Goal: Task Accomplishment & Management: Complete application form

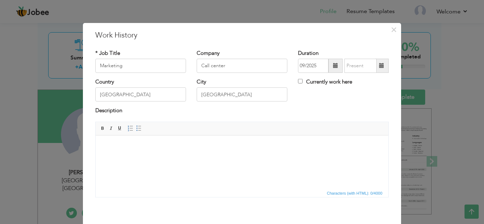
click at [144, 63] on input "Marketing" at bounding box center [140, 66] width 91 height 14
type input "M"
type input "Sales & Marketing Associate"
click at [229, 66] on input "Call center" at bounding box center [242, 66] width 91 height 14
type input "C"
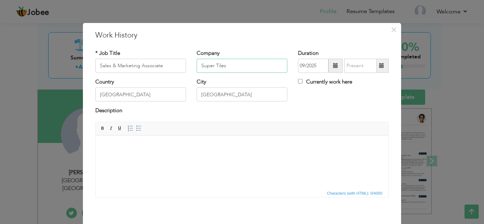
type input "Super Tiles"
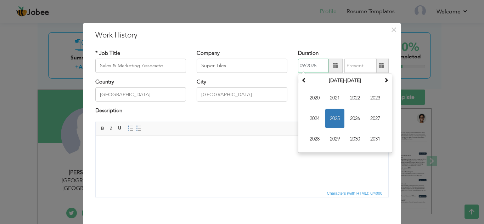
click at [318, 69] on input "09/2025" at bounding box center [313, 66] width 30 height 14
click at [373, 95] on span "2023" at bounding box center [375, 98] width 19 height 19
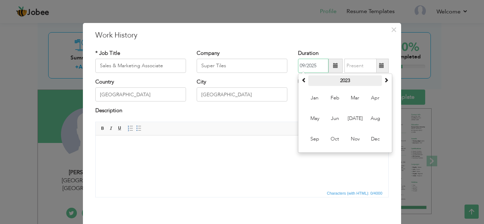
drag, startPoint x: 304, startPoint y: 66, endPoint x: 344, endPoint y: 75, distance: 40.9
click at [304, 66] on input "09/2025" at bounding box center [313, 66] width 30 height 14
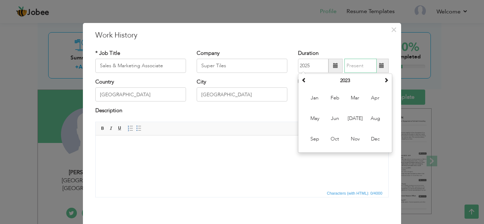
type input "09/2025"
click at [353, 65] on input "09/2025" at bounding box center [360, 66] width 32 height 14
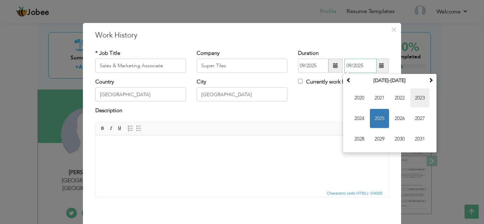
click at [424, 101] on span "2023" at bounding box center [419, 98] width 19 height 19
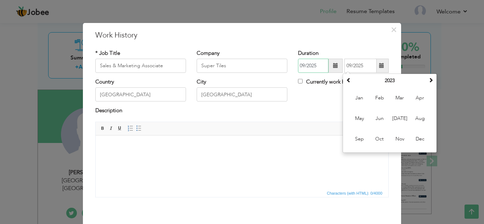
click at [302, 64] on input "09/2025" at bounding box center [313, 66] width 30 height 14
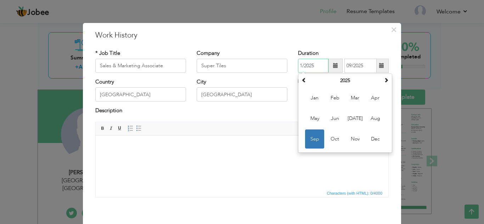
click at [314, 64] on input "1/2025" at bounding box center [313, 66] width 30 height 14
type input "01/2023"
click at [370, 63] on input "09/2025" at bounding box center [360, 66] width 32 height 14
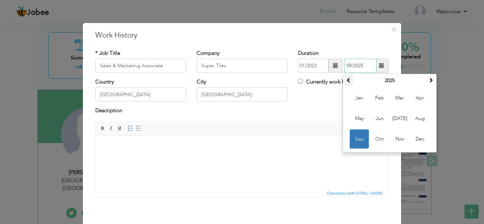
click at [347, 82] on span at bounding box center [348, 80] width 5 height 5
click at [418, 145] on span "Dec" at bounding box center [419, 139] width 19 height 19
type input "12/2023"
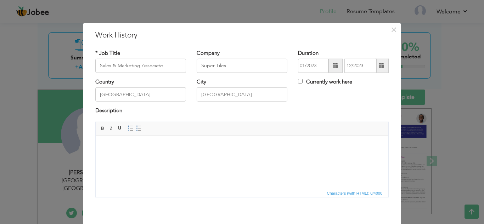
click at [281, 157] on html at bounding box center [242, 146] width 293 height 22
drag, startPoint x: 234, startPoint y: 61, endPoint x: 119, endPoint y: 58, distance: 115.2
click at [90, 58] on div "* Job Title Sales & Marketing Associate Company Super Tiles Duration 01/2023 12…" at bounding box center [242, 63] width 304 height 29
click at [174, 43] on div "× Work History * Job Title Sales & Marketing Associate Company Super Tiles Dura…" at bounding box center [242, 139] width 318 height 232
click at [170, 157] on html at bounding box center [242, 146] width 293 height 22
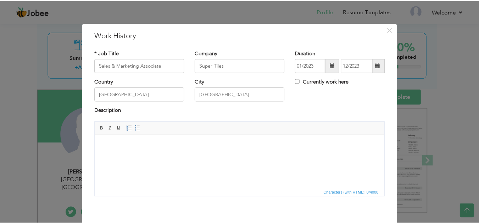
scroll to position [31, 0]
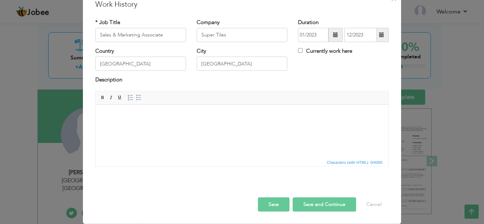
click at [282, 206] on button "Save" at bounding box center [274, 205] width 32 height 14
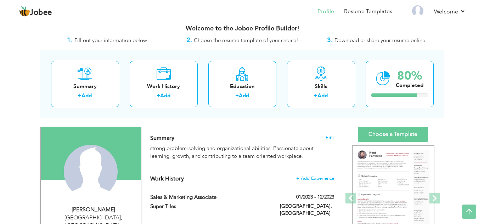
scroll to position [4, 0]
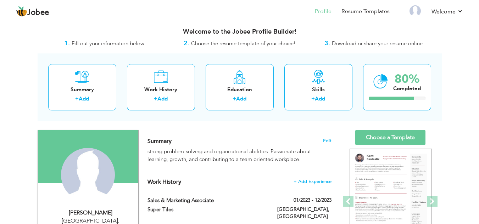
click at [330, 137] on div "Summary Edit strong problem-solving and organizational abilities. Passionate ab…" at bounding box center [239, 150] width 191 height 41
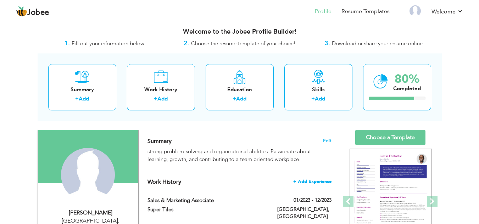
click at [316, 183] on span "+ Add Experience" at bounding box center [312, 181] width 38 height 5
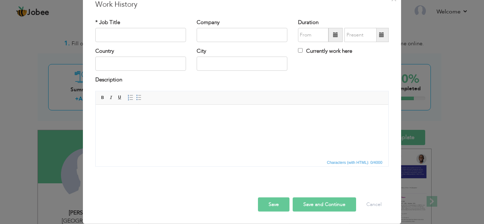
scroll to position [0, 0]
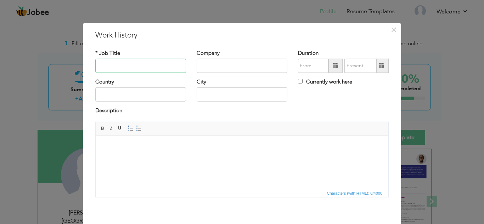
click at [134, 70] on input "text" at bounding box center [140, 66] width 91 height 14
type input "Sales agent"
click at [213, 72] on input "text" at bounding box center [242, 66] width 91 height 14
type input "Call center"
click at [135, 99] on input "text" at bounding box center [140, 94] width 91 height 14
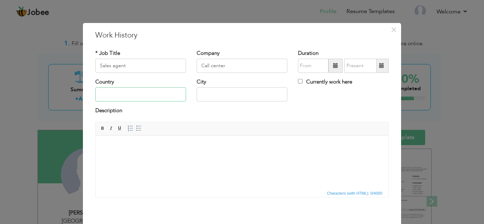
type input "[GEOGRAPHIC_DATA]"
click at [314, 66] on input "text" at bounding box center [313, 66] width 30 height 14
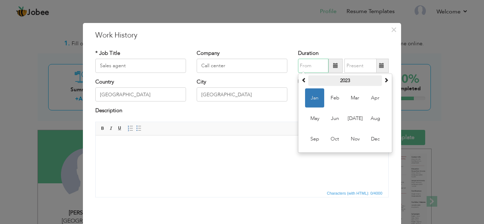
click at [377, 81] on th "2023" at bounding box center [345, 80] width 74 height 11
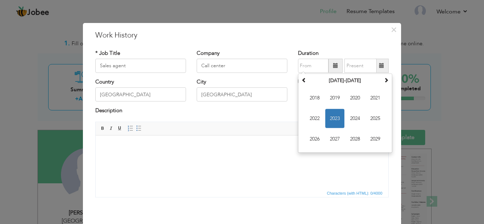
click at [254, 133] on span "Editor toolbars Basic Styles Bold Italic Underline Paragraph Insert/Remove Numb…" at bounding box center [242, 128] width 293 height 13
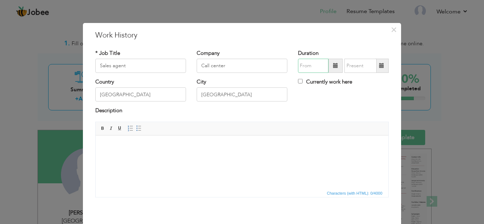
drag, startPoint x: 305, startPoint y: 68, endPoint x: 310, endPoint y: 73, distance: 6.8
click at [305, 68] on input "text" at bounding box center [313, 66] width 30 height 14
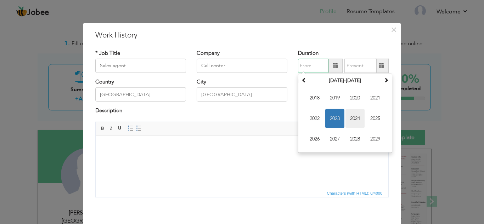
click at [353, 123] on span "2024" at bounding box center [354, 118] width 19 height 19
click at [318, 100] on span "Jan" at bounding box center [314, 98] width 19 height 19
type input "01/2024"
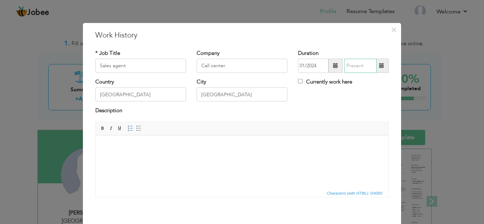
click at [357, 65] on input "text" at bounding box center [360, 66] width 32 height 14
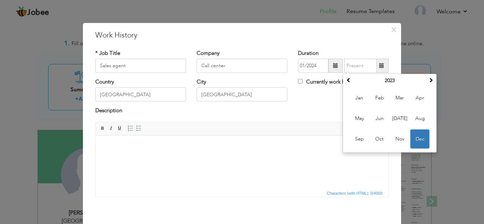
click at [316, 125] on span "Editor toolbars Basic Styles Bold Italic Underline Paragraph Insert/Remove Numb…" at bounding box center [242, 128] width 293 height 13
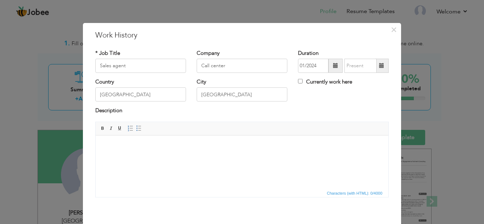
click at [312, 83] on label "Currently work here" at bounding box center [325, 81] width 54 height 7
click at [302, 83] on input "Currently work here" at bounding box center [300, 81] width 5 height 5
checkbox input "true"
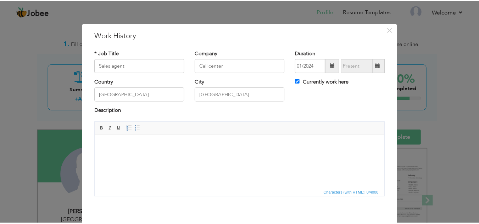
scroll to position [31, 0]
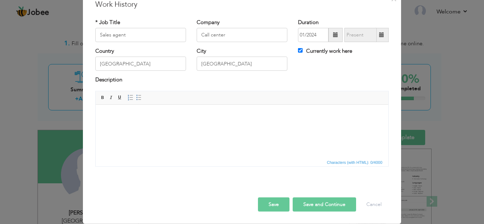
click at [272, 204] on button "Save" at bounding box center [274, 205] width 32 height 14
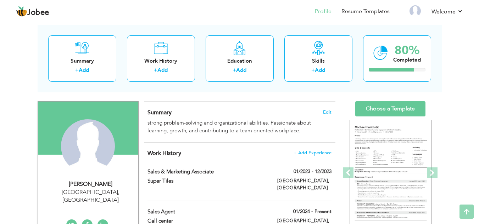
scroll to position [16, 0]
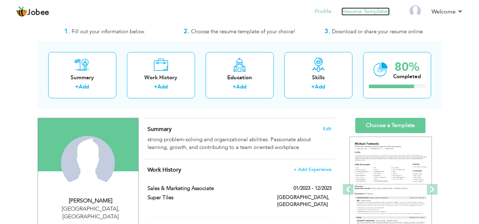
click at [360, 12] on link "Resume Templates" at bounding box center [365, 11] width 48 height 8
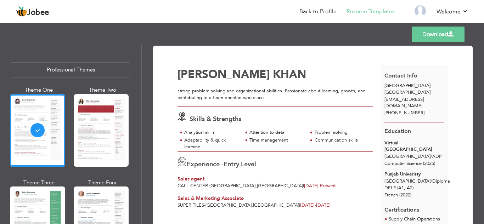
drag, startPoint x: 333, startPoint y: 155, endPoint x: 333, endPoint y: 166, distance: 11.3
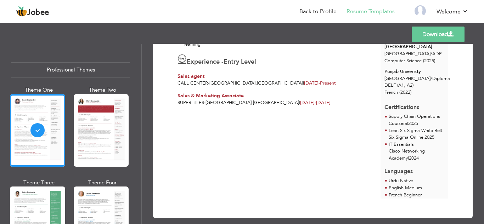
scroll to position [102, 0]
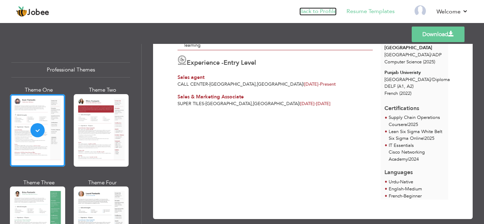
click at [321, 12] on link "Back to Profile" at bounding box center [317, 11] width 37 height 8
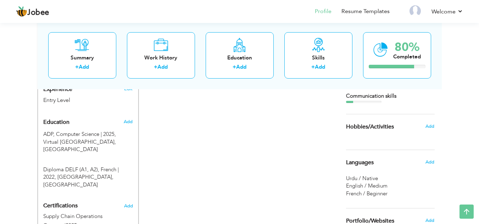
scroll to position [272, 0]
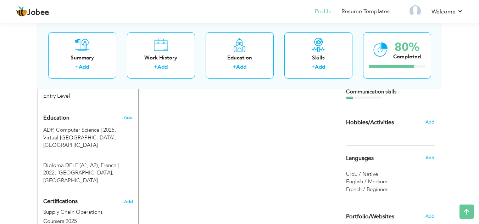
drag, startPoint x: 483, startPoint y: 36, endPoint x: 483, endPoint y: 129, distance: 92.8
click at [130, 199] on span "Add" at bounding box center [128, 201] width 9 height 5
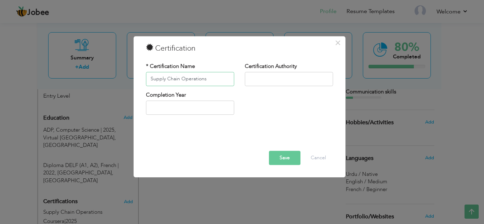
click at [209, 79] on input "Supply Chain Operations" at bounding box center [190, 79] width 88 height 14
type input "Supply Chain Logistics"
click at [280, 77] on input "text" at bounding box center [289, 79] width 88 height 14
type input "Coursera"
click at [191, 109] on input "text" at bounding box center [190, 108] width 88 height 14
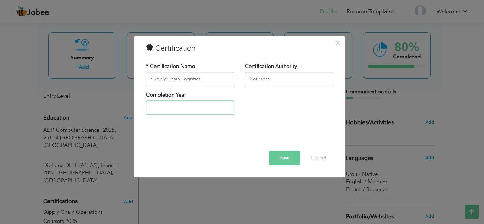
type input "2025"
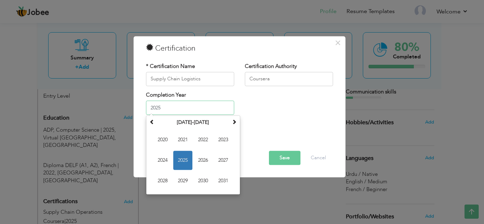
click at [180, 160] on span "2025" at bounding box center [182, 160] width 19 height 19
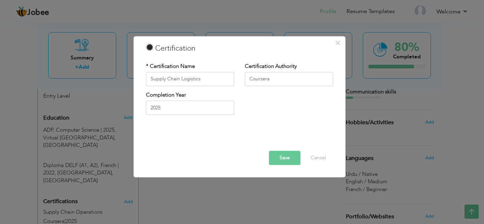
click at [276, 159] on button "Save" at bounding box center [285, 158] width 32 height 14
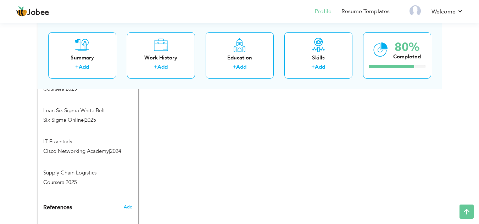
scroll to position [404, 0]
click at [385, 10] on link "Resume Templates" at bounding box center [365, 11] width 48 height 8
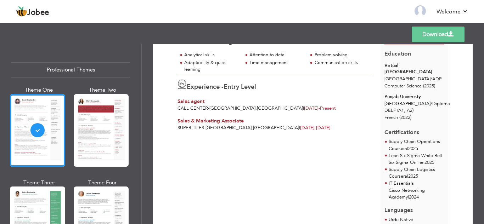
scroll to position [84, 0]
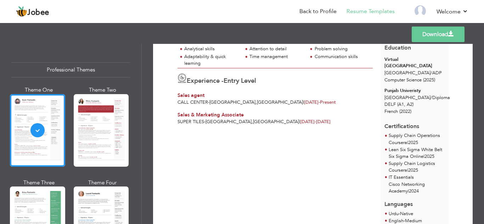
click at [311, 123] on div "Super Tiles - LAHORE , Pakistan | Jan 2023 - Dec 2023" at bounding box center [274, 122] width 195 height 7
click at [196, 96] on span "Sales agent" at bounding box center [190, 95] width 27 height 7
drag, startPoint x: 211, startPoint y: 162, endPoint x: 211, endPoint y: 172, distance: 10.6
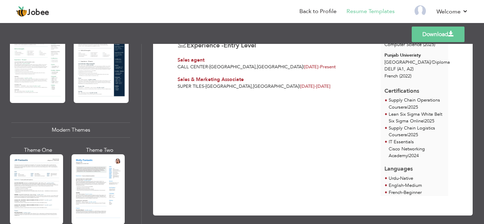
scroll to position [315, 0]
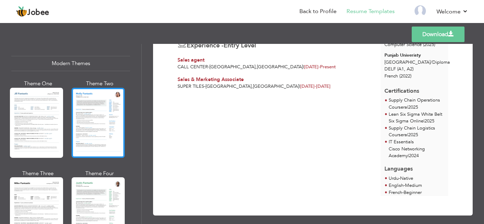
click at [100, 118] on div at bounding box center [98, 123] width 53 height 70
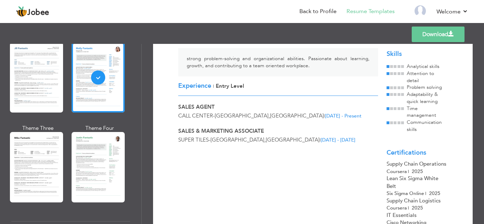
scroll to position [158, 0]
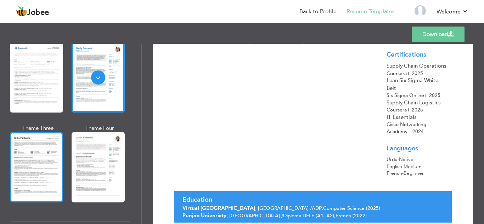
click at [38, 169] on div at bounding box center [36, 167] width 53 height 70
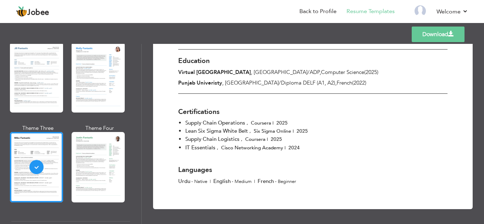
scroll to position [167, 0]
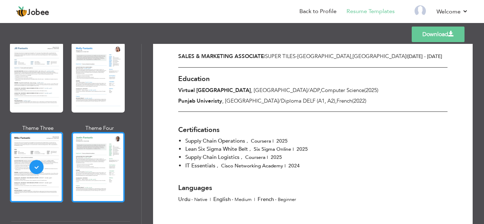
click at [116, 160] on div at bounding box center [98, 167] width 53 height 70
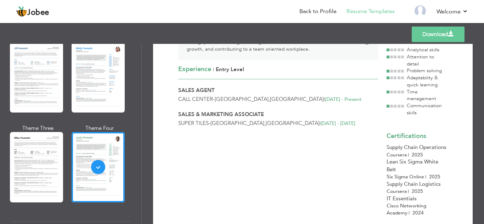
scroll to position [74, 0]
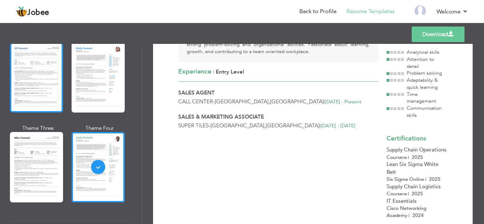
click at [47, 86] on div at bounding box center [36, 78] width 53 height 70
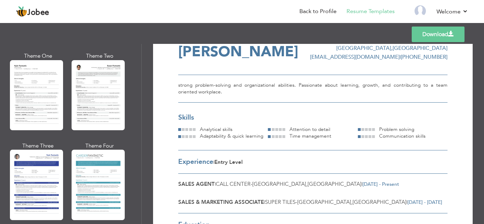
scroll to position [22, 0]
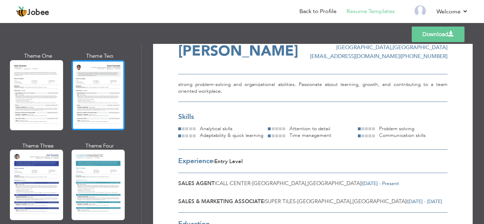
click at [105, 100] on div at bounding box center [98, 95] width 53 height 70
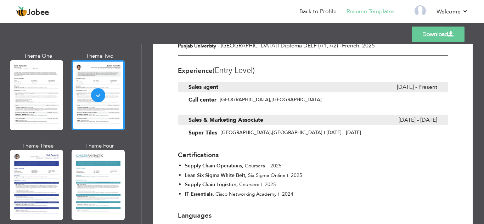
scroll to position [165, 0]
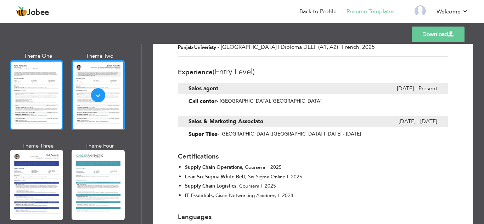
click at [41, 105] on div at bounding box center [36, 95] width 53 height 70
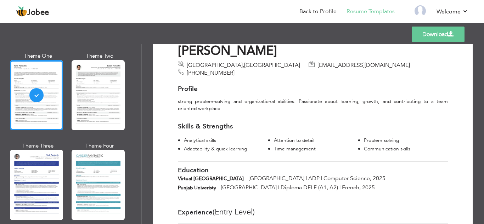
scroll to position [21, 0]
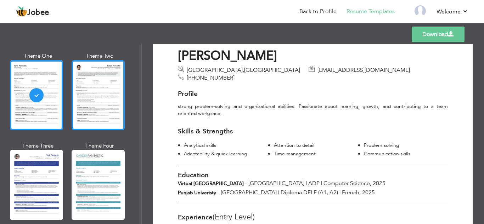
click at [78, 81] on div at bounding box center [98, 95] width 53 height 70
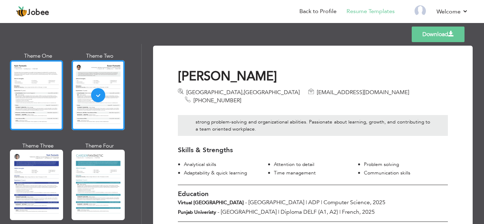
click at [48, 89] on div at bounding box center [36, 95] width 53 height 70
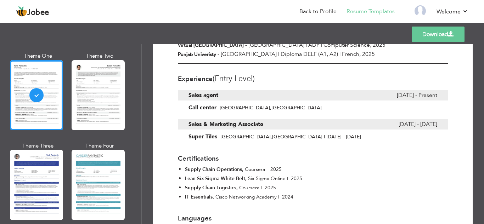
scroll to position [162, 0]
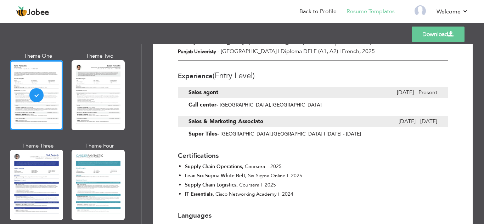
drag, startPoint x: 143, startPoint y: 214, endPoint x: 123, endPoint y: 213, distance: 20.2
click at [143, 221] on div "Download ABDULLAH AHMAD KHAN Lahore , Pakistan ak6230092@gmail.com +92 310 2486…" at bounding box center [313, 134] width 342 height 180
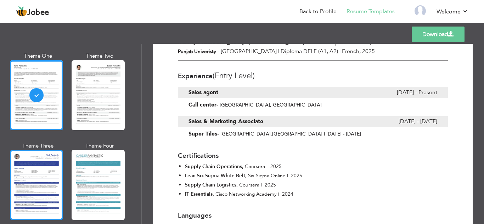
click at [49, 189] on div at bounding box center [36, 185] width 53 height 70
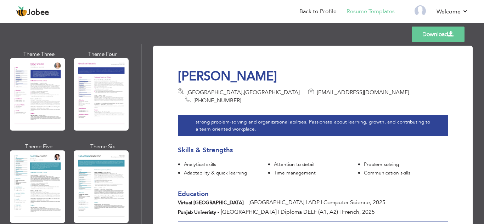
scroll to position [943, 0]
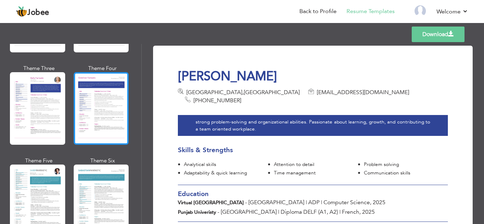
click at [96, 120] on div at bounding box center [101, 108] width 55 height 73
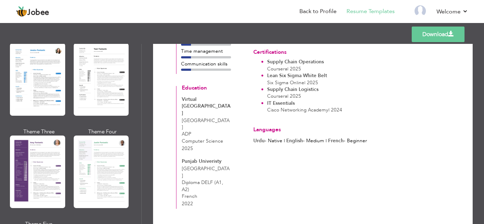
scroll to position [540, 0]
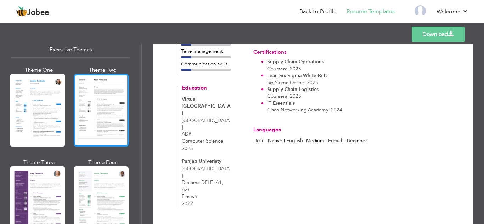
click at [97, 109] on div at bounding box center [101, 110] width 55 height 73
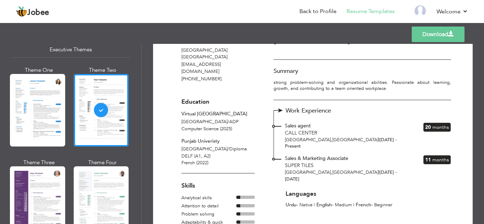
scroll to position [27, 0]
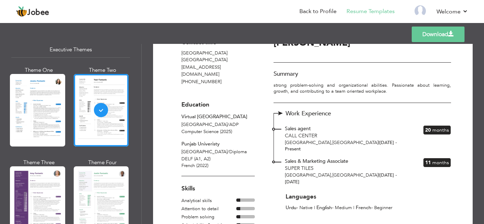
drag, startPoint x: 143, startPoint y: 119, endPoint x: 145, endPoint y: 110, distance: 9.2
click at [145, 110] on div "Download Contact Info Lahore Pakistan ak6230092@gmail.com +92 310 2486648 Educa…" at bounding box center [313, 134] width 342 height 180
drag, startPoint x: 142, startPoint y: 111, endPoint x: 145, endPoint y: 104, distance: 7.1
click at [145, 104] on div "Download Contact Info Lahore Pakistan ak6230092@gmail.com +92 310 2486648 Educa…" at bounding box center [313, 134] width 342 height 180
drag, startPoint x: 138, startPoint y: 118, endPoint x: 141, endPoint y: 110, distance: 8.1
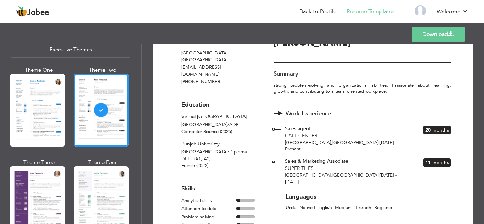
click at [141, 110] on div "Professional Themes Theme One Theme Two Theme Three Theme Six" at bounding box center [70, 134] width 141 height 180
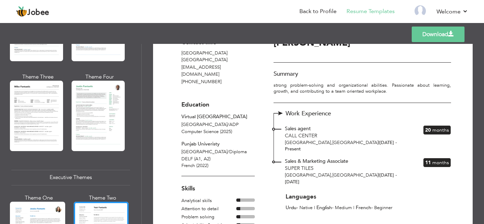
scroll to position [409, 0]
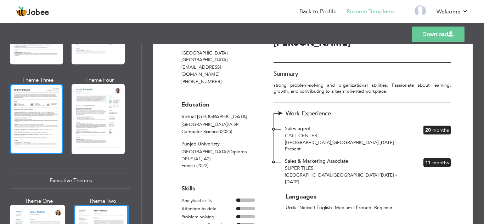
click at [56, 124] on div at bounding box center [36, 119] width 53 height 70
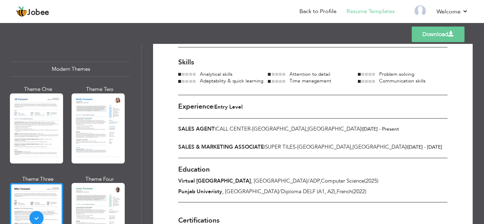
scroll to position [307, 0]
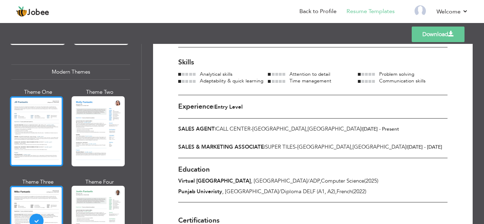
click at [38, 137] on div at bounding box center [36, 131] width 53 height 70
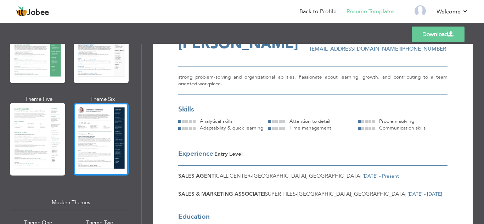
scroll to position [185, 0]
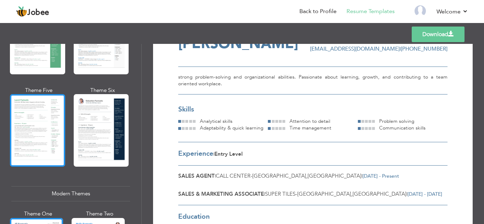
click at [36, 142] on div at bounding box center [37, 130] width 55 height 73
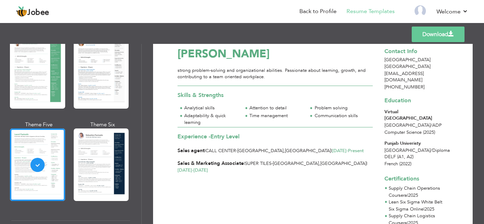
scroll to position [0, 0]
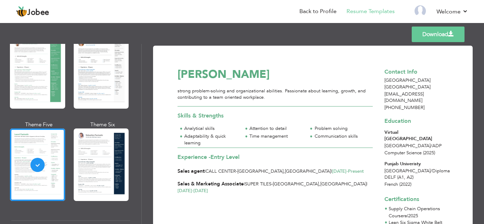
click at [332, 173] on span "Jan 2024 - Present" at bounding box center [348, 171] width 32 height 6
click at [332, 168] on span "Jan 2024 - Present" at bounding box center [348, 171] width 32 height 6
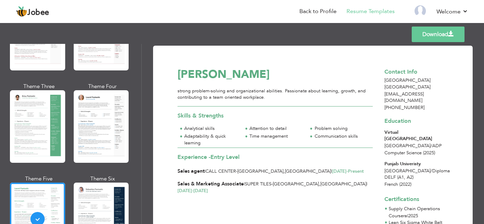
scroll to position [77, 0]
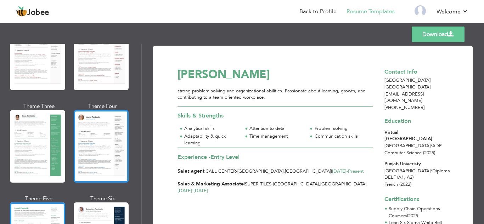
click at [110, 142] on div at bounding box center [101, 146] width 55 height 73
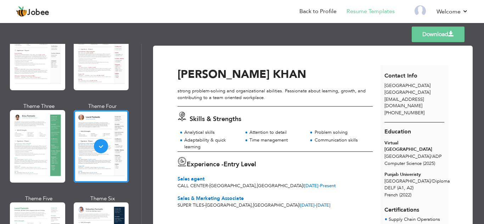
drag, startPoint x: 185, startPoint y: 115, endPoint x: 176, endPoint y: 114, distance: 8.6
click at [176, 114] on div "Skills & Strengths" at bounding box center [277, 118] width 207 height 12
click at [180, 115] on icon at bounding box center [181, 116] width 9 height 9
click at [187, 166] on span "Experience -" at bounding box center [205, 164] width 37 height 9
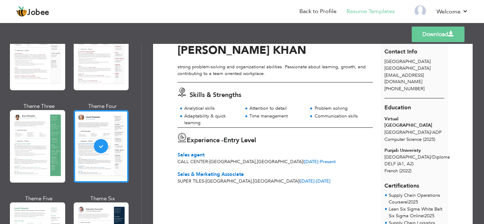
scroll to position [23, 0]
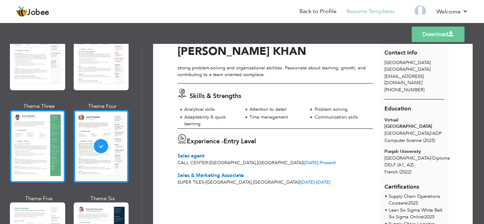
click at [45, 146] on div at bounding box center [37, 146] width 55 height 73
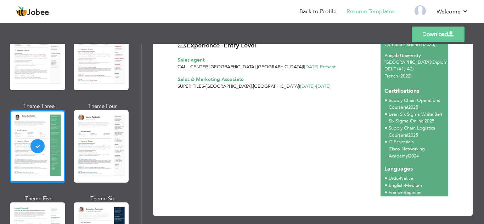
scroll to position [29, 0]
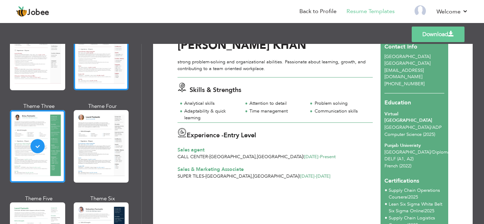
click at [108, 82] on div at bounding box center [101, 54] width 55 height 73
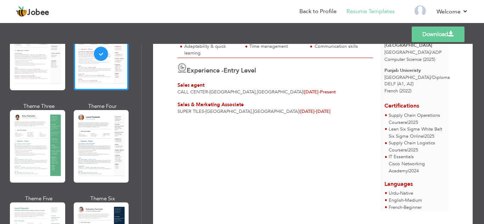
scroll to position [0, 0]
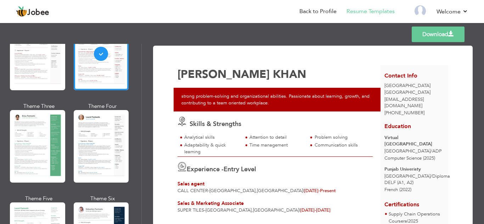
drag, startPoint x: 138, startPoint y: 62, endPoint x: 140, endPoint y: 36, distance: 26.2
click at [140, 36] on div "Templates Download Professional Themes Theme One Theme Two Theme Three Theme Fo…" at bounding box center [242, 122] width 484 height 203
click at [138, 46] on div "Professional Themes Theme One Theme Two Theme Three Theme Six" at bounding box center [70, 134] width 141 height 180
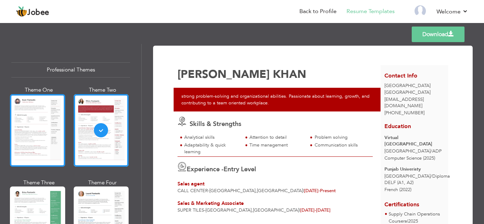
click at [56, 115] on div at bounding box center [37, 130] width 55 height 73
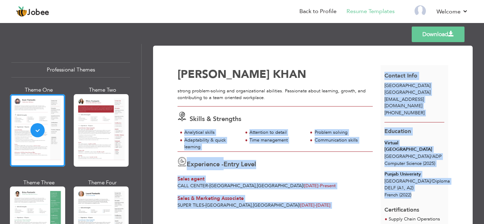
drag, startPoint x: 419, startPoint y: 188, endPoint x: 378, endPoint y: 126, distance: 73.8
click at [378, 126] on div "ABDULLAH AHMAD KHAN strong problem-solving and organizational abilities. Passio…" at bounding box center [312, 190] width 271 height 250
drag, startPoint x: 329, startPoint y: 164, endPoint x: 322, endPoint y: 165, distance: 7.1
click at [328, 165] on div "Experience - Entry Level" at bounding box center [274, 163] width 195 height 13
click at [311, 161] on div "Experience - Entry Level" at bounding box center [274, 163] width 195 height 13
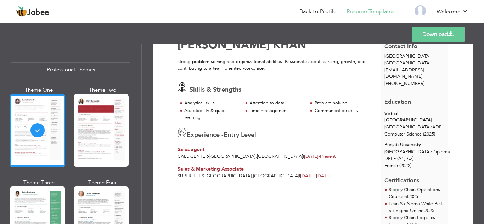
scroll to position [32, 0]
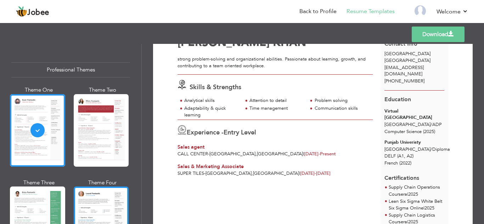
click at [83, 216] on div at bounding box center [101, 223] width 55 height 73
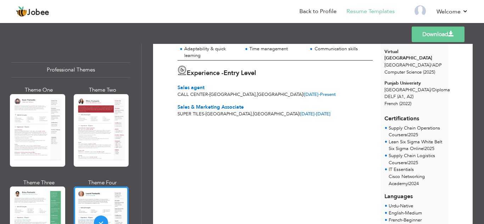
scroll to position [85, 0]
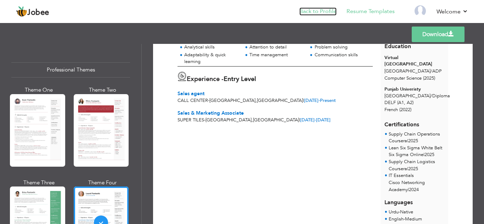
click at [320, 12] on link "Back to Profile" at bounding box center [317, 11] width 37 height 8
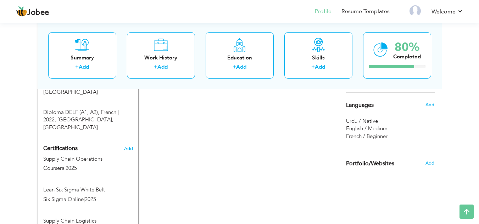
scroll to position [326, 0]
click at [129, 145] on span "Add" at bounding box center [128, 147] width 9 height 5
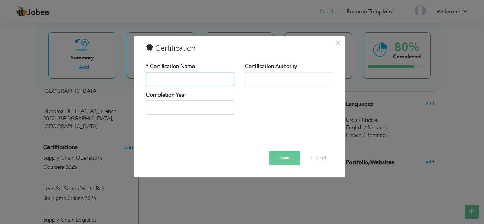
click at [187, 76] on input "text" at bounding box center [190, 79] width 88 height 14
type input "g"
click at [192, 76] on input "Google Business" at bounding box center [190, 79] width 88 height 14
click at [189, 83] on input "Google Business" at bounding box center [190, 79] width 88 height 14
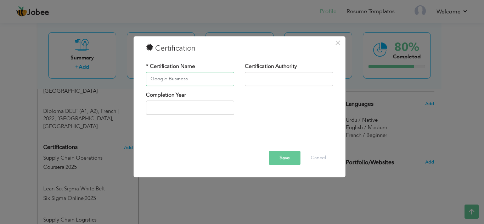
click at [193, 79] on input "Google Business" at bounding box center [190, 79] width 88 height 14
click at [207, 80] on input "Google Business" at bounding box center [190, 79] width 88 height 14
type input "Google Business Intelligence"
click at [252, 75] on input "text" at bounding box center [289, 79] width 88 height 14
type input "Coursera"
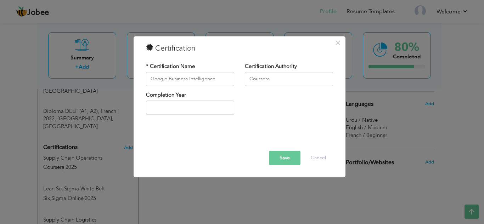
click at [194, 121] on div "* Certification Name Google Business Intelligence Certification Authority Cours…" at bounding box center [240, 91] width 198 height 68
click at [188, 113] on input "text" at bounding box center [190, 108] width 88 height 14
type input "2025"
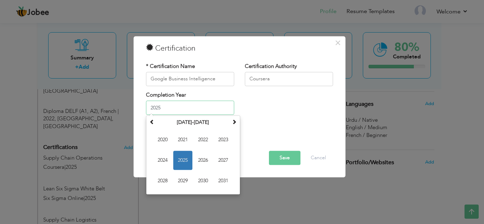
click at [181, 159] on span "2025" at bounding box center [182, 160] width 19 height 19
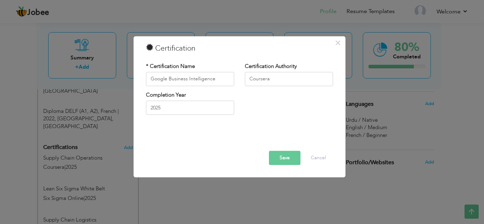
click at [282, 152] on button "Save" at bounding box center [285, 158] width 32 height 14
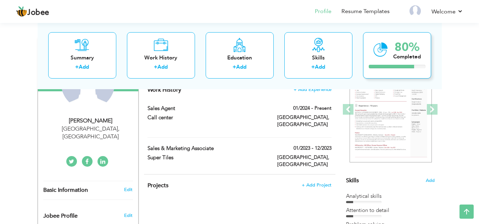
scroll to position [73, 0]
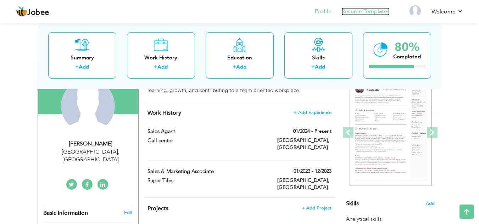
click at [347, 10] on link "Resume Templates" at bounding box center [365, 11] width 48 height 8
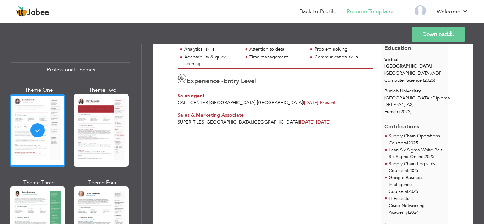
scroll to position [84, 0]
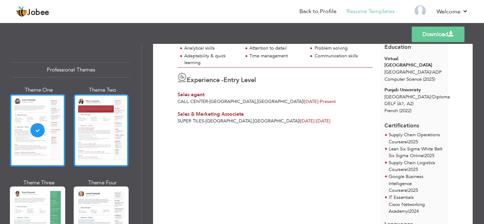
click at [97, 153] on div at bounding box center [101, 130] width 55 height 73
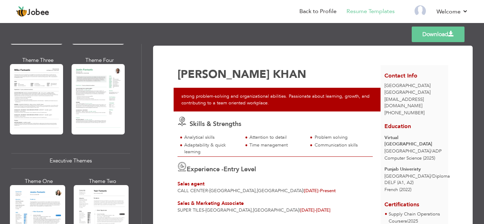
scroll to position [415, 0]
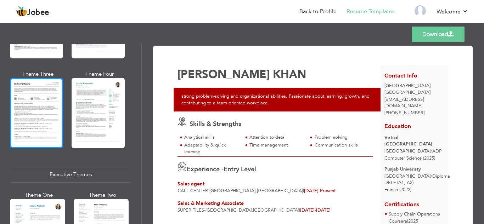
click at [37, 104] on div at bounding box center [36, 113] width 53 height 70
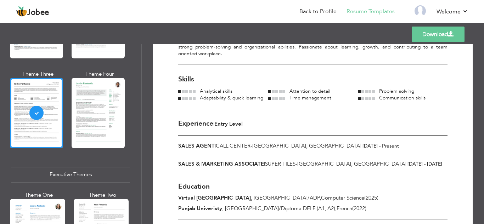
scroll to position [63, 0]
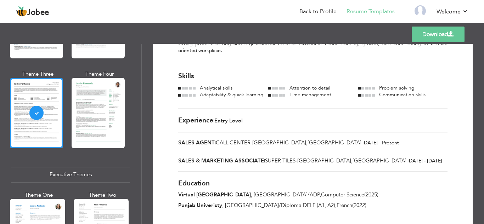
click at [183, 90] on span at bounding box center [183, 88] width 3 height 3
click at [182, 90] on span at bounding box center [183, 88] width 3 height 3
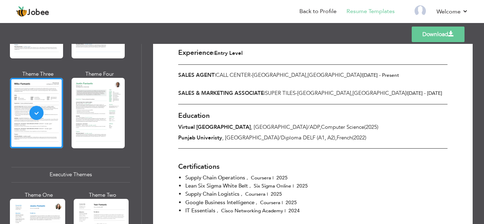
scroll to position [134, 0]
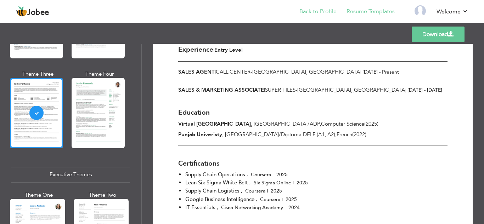
click at [312, 17] on li "Back to Profile" at bounding box center [312, 11] width 47 height 19
click at [315, 14] on link "Back to Profile" at bounding box center [317, 11] width 37 height 8
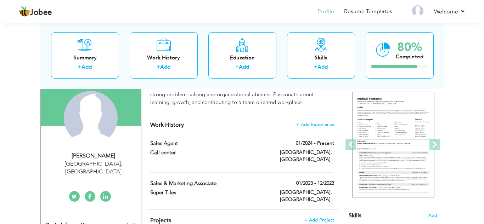
scroll to position [83, 0]
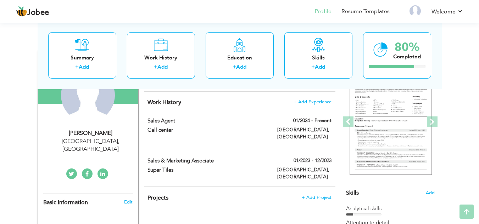
drag, startPoint x: 483, startPoint y: 26, endPoint x: 483, endPoint y: 52, distance: 25.9
click at [479, 52] on html "Jobee Profile Resume Templates Resume Templates Cover Letters About My Resume W…" at bounding box center [239, 29] width 479 height 224
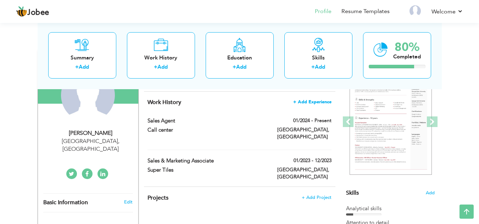
click at [326, 103] on span "+ Add Experience" at bounding box center [312, 102] width 38 height 5
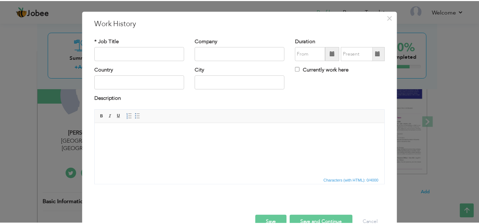
scroll to position [0, 0]
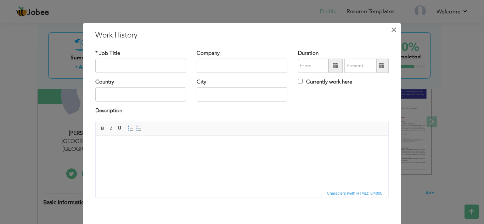
click at [391, 31] on span "×" at bounding box center [394, 29] width 6 height 13
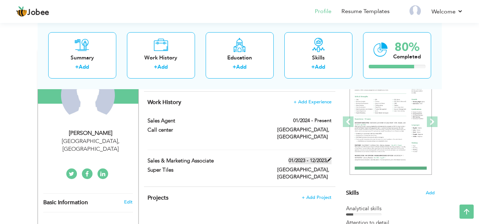
click at [327, 158] on span at bounding box center [328, 160] width 5 height 5
type input "Sales & Marketing Associate"
type input "Super Tiles"
type input "01/2023"
type input "12/2023"
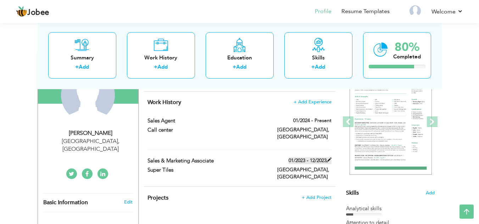
type input "[GEOGRAPHIC_DATA]"
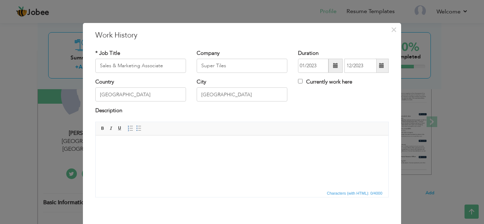
click at [390, 36] on div "× Work History" at bounding box center [242, 35] width 304 height 11
click at [391, 30] on span "×" at bounding box center [394, 29] width 6 height 13
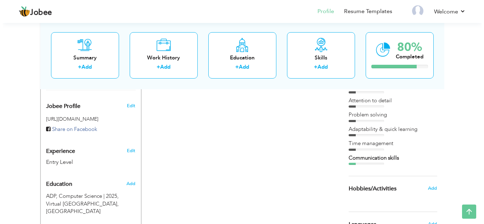
scroll to position [181, 0]
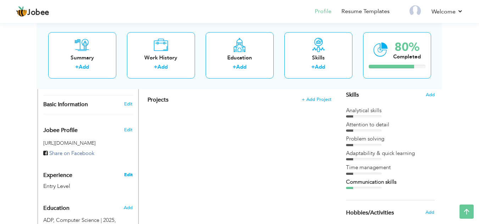
click at [126, 172] on link "Edit" at bounding box center [128, 175] width 9 height 6
type input "ABDULLAH AHMAD"
type input "KHAN"
type input "+92 310 2486648"
select select "number:166"
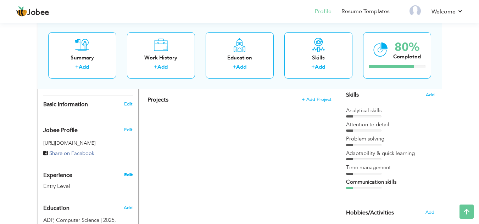
type input "[GEOGRAPHIC_DATA]"
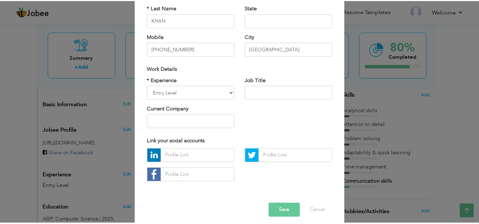
scroll to position [85, 0]
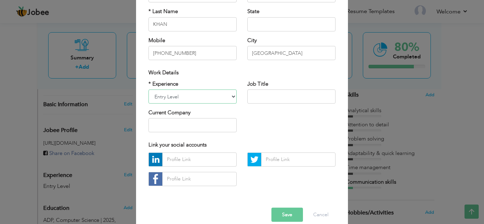
click at [231, 99] on select "Entry Level Less than 1 Year 1 Year 2 Years 3 Years 4 Years 5 Years 6 Years 7 Y…" at bounding box center [192, 97] width 88 height 14
select select "number:4"
click at [148, 90] on select "Entry Level Less than 1 Year 1 Year 2 Years 3 Years 4 Years 5 Years 6 Years 7 Y…" at bounding box center [192, 97] width 88 height 14
click at [241, 129] on div "* Experience Entry Level Less than 1 Year 1 Year 2 Years 3 Years 4 Years 5 Year…" at bounding box center [242, 109] width 198 height 58
click at [288, 217] on button "Save" at bounding box center [287, 215] width 32 height 14
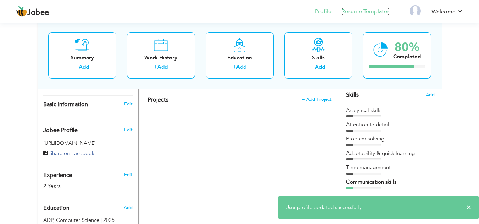
click at [377, 15] on link "Resume Templates" at bounding box center [365, 11] width 48 height 8
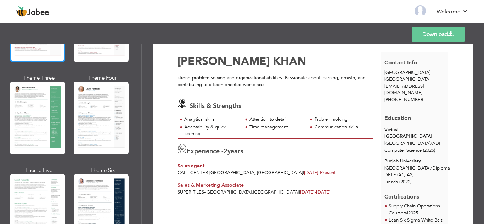
scroll to position [114, 0]
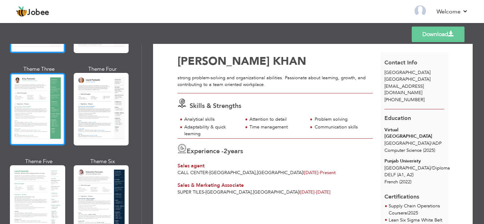
click at [51, 105] on div at bounding box center [37, 109] width 55 height 73
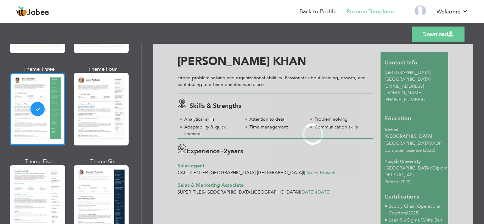
scroll to position [0, 0]
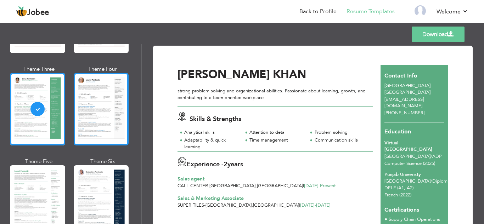
click at [97, 124] on div at bounding box center [101, 109] width 55 height 73
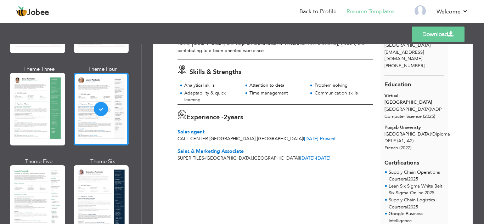
scroll to position [70, 0]
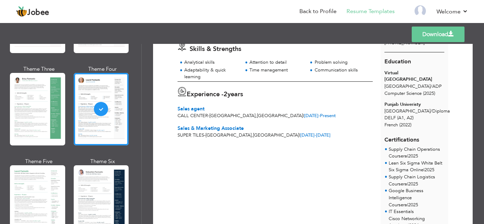
drag, startPoint x: 350, startPoint y: 121, endPoint x: 387, endPoint y: 121, distance: 37.5
click at [352, 120] on div "[PERSON_NAME] strong problem-solving and organizational abilities. Passionate a…" at bounding box center [278, 130] width 203 height 271
drag, startPoint x: 407, startPoint y: 115, endPoint x: 422, endPoint y: 145, distance: 33.4
click at [433, 144] on div "Contact Info [GEOGRAPHIC_DATA] [GEOGRAPHIC_DATA] [EMAIL_ADDRESS][DOMAIN_NAME] […" at bounding box center [414, 130] width 68 height 271
drag, startPoint x: 350, startPoint y: 133, endPoint x: 296, endPoint y: 126, distance: 54.7
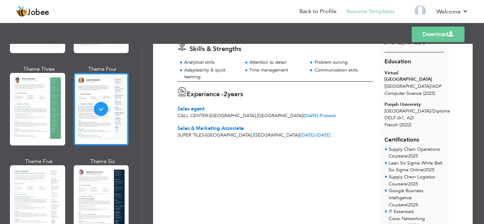
click at [350, 133] on div "Super Tiles - [GEOGRAPHIC_DATA] , [GEOGRAPHIC_DATA] | [DATE] - [DATE]" at bounding box center [274, 135] width 195 height 7
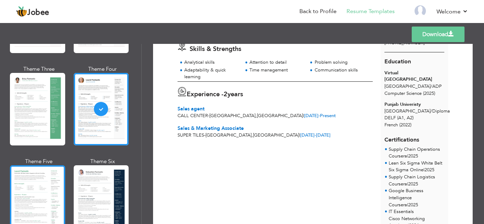
click at [42, 192] on div at bounding box center [37, 201] width 55 height 73
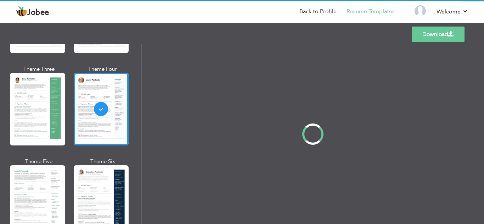
scroll to position [0, 0]
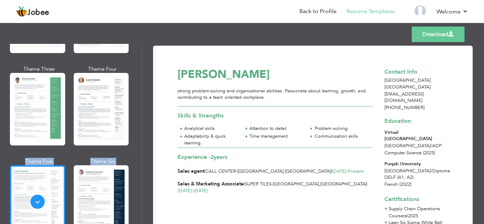
drag, startPoint x: 141, startPoint y: 72, endPoint x: 143, endPoint y: 86, distance: 14.3
click at [143, 86] on div "Professional Themes Theme One Theme Two Theme Three Theme Four" at bounding box center [242, 134] width 484 height 180
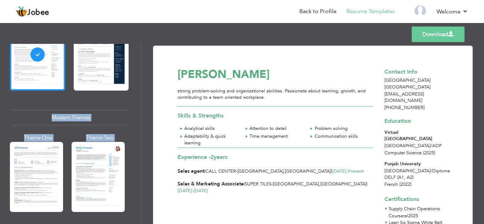
scroll to position [275, 0]
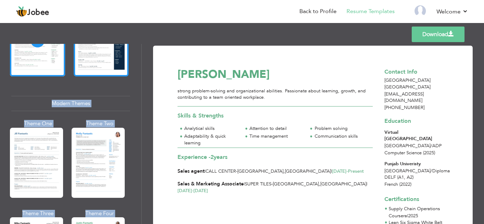
click at [115, 70] on div at bounding box center [101, 40] width 55 height 73
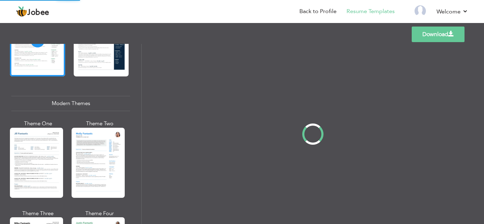
click at [102, 88] on div "Professional Themes Theme One Theme Two Theme Three Theme Four" at bounding box center [242, 134] width 484 height 180
drag, startPoint x: 141, startPoint y: 94, endPoint x: 141, endPoint y: 107, distance: 13.1
click at [141, 107] on div "Professional Themes Theme One Theme Two Theme Three Theme Four" at bounding box center [242, 134] width 484 height 180
click at [140, 96] on div "Professional Themes Theme One Theme Two Theme Three Theme Four" at bounding box center [242, 134] width 484 height 180
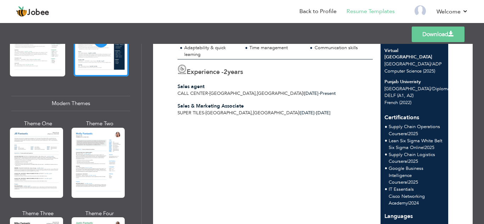
scroll to position [94, 0]
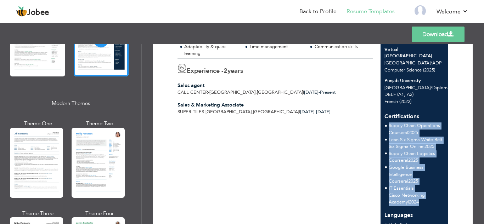
drag, startPoint x: 385, startPoint y: 119, endPoint x: 429, endPoint y: 196, distance: 88.7
click at [429, 196] on div "Certifications Supply Chain Operations Coursera | 2025 Lean Six Sigma White Bel…" at bounding box center [414, 156] width 68 height 99
copy div "Supply Chain Operations Coursera | 2025 Lean Six Sigma White Belt Six Sigma Onl…"
click at [418, 137] on span "Lean Six Sigma White Belt" at bounding box center [415, 140] width 53 height 6
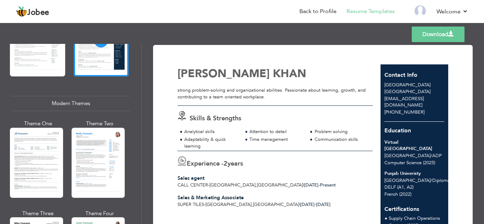
scroll to position [0, 0]
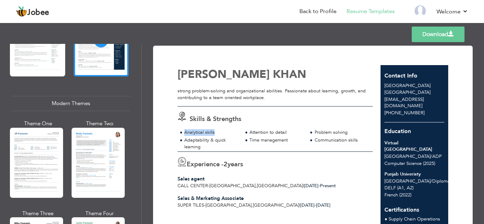
drag, startPoint x: 216, startPoint y: 134, endPoint x: 180, endPoint y: 129, distance: 36.5
click at [180, 129] on div "Analytical skills" at bounding box center [209, 133] width 65 height 8
drag, startPoint x: 193, startPoint y: 132, endPoint x: 241, endPoint y: 127, distance: 47.7
click at [224, 121] on span "Skills & Strengths" at bounding box center [216, 119] width 52 height 9
drag, startPoint x: 291, startPoint y: 141, endPoint x: 247, endPoint y: 141, distance: 44.6
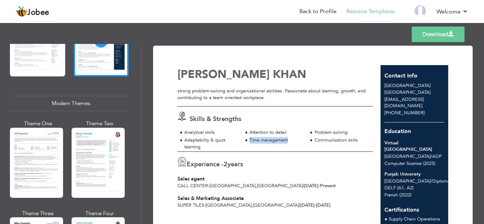
click at [247, 141] on div "Time management" at bounding box center [274, 141] width 65 height 8
drag, startPoint x: 256, startPoint y: 139, endPoint x: 291, endPoint y: 127, distance: 37.5
click at [291, 127] on div "Skills & Strengths Analytical skills Attention to detail Problem solving Time m…" at bounding box center [275, 129] width 203 height 45
drag, startPoint x: 265, startPoint y: 132, endPoint x: 248, endPoint y: 131, distance: 16.3
click at [248, 131] on div "Attention to detail" at bounding box center [274, 133] width 65 height 8
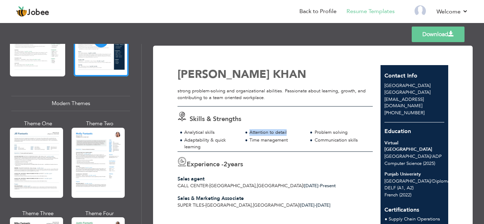
copy div "Attention to detail"
drag, startPoint x: 218, startPoint y: 132, endPoint x: 182, endPoint y: 132, distance: 35.4
click at [182, 132] on div "Analytical skills" at bounding box center [209, 133] width 65 height 8
copy div "Analytical skills"
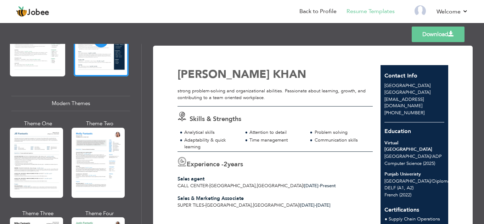
click at [222, 154] on div "Experience - 2 years Sales agent Call center - LAHORE , Pakistan | Jan 2024 - P…" at bounding box center [275, 171] width 203 height 38
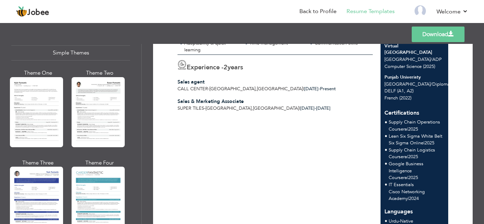
scroll to position [1264, 0]
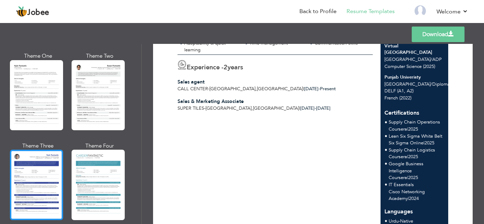
click at [38, 175] on div at bounding box center [36, 185] width 53 height 70
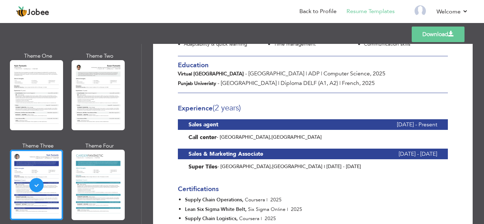
scroll to position [135, 0]
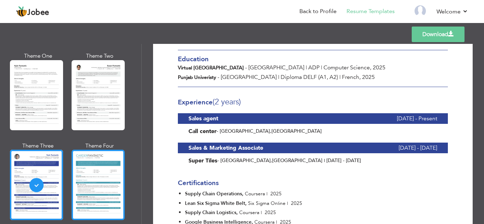
click at [75, 173] on div at bounding box center [98, 185] width 53 height 70
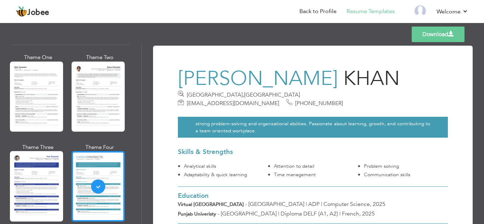
scroll to position [1264, 0]
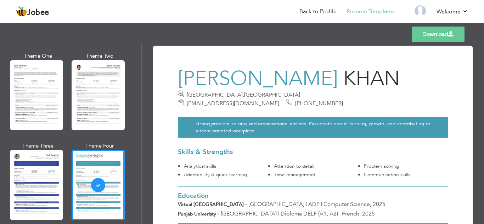
click at [343, 92] on span "KHAN" at bounding box center [371, 79] width 56 height 28
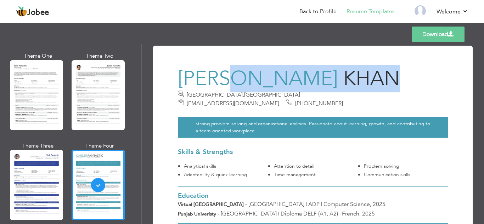
drag, startPoint x: 340, startPoint y: 96, endPoint x: 239, endPoint y: 90, distance: 101.1
click at [239, 89] on h3 "ABDULLAH AHMAD KHAN" at bounding box center [289, 79] width 223 height 20
click at [343, 92] on span "KHAN" at bounding box center [371, 79] width 56 height 28
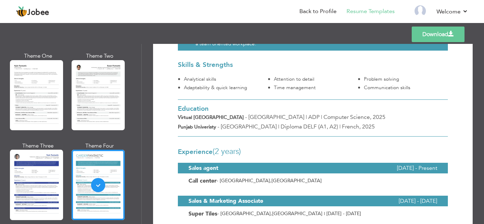
scroll to position [86, 0]
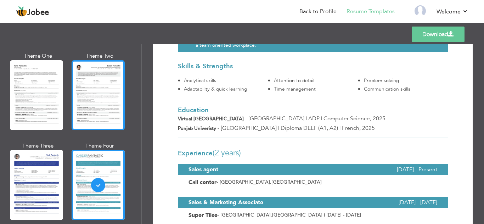
click at [106, 66] on div at bounding box center [98, 95] width 53 height 70
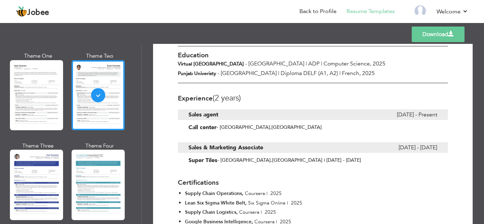
scroll to position [146, 0]
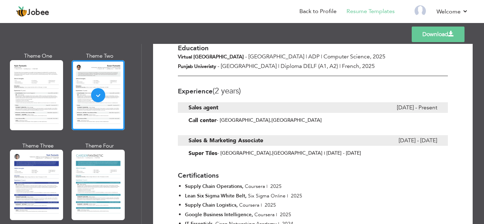
click at [240, 86] on span "(2 Years)" at bounding box center [227, 91] width 28 height 11
drag, startPoint x: 233, startPoint y: 87, endPoint x: 199, endPoint y: 89, distance: 34.4
click at [199, 89] on div "Experience (2 Years)" at bounding box center [313, 89] width 270 height 19
click at [228, 88] on span "(2 Years)" at bounding box center [227, 91] width 28 height 11
click at [229, 89] on div "Experience (2 Years)" at bounding box center [313, 89] width 270 height 19
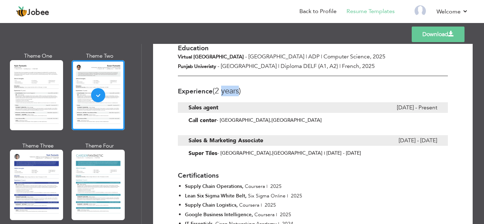
click at [229, 89] on div "Experience (2 Years)" at bounding box center [313, 89] width 270 height 19
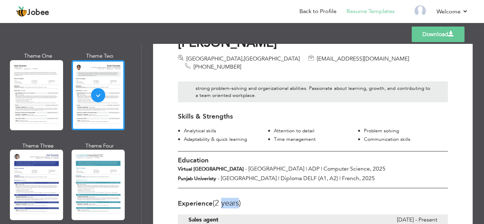
scroll to position [30, 0]
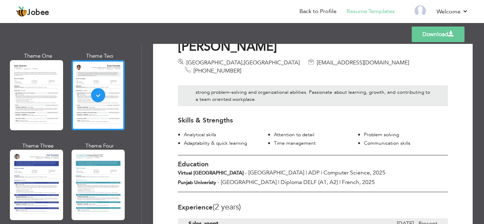
click at [372, 161] on h3 "Education" at bounding box center [313, 164] width 270 height 7
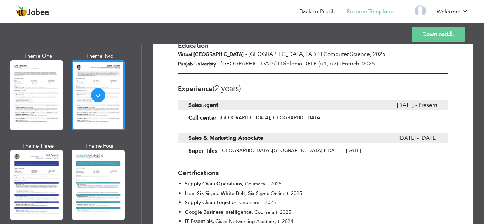
scroll to position [119, 0]
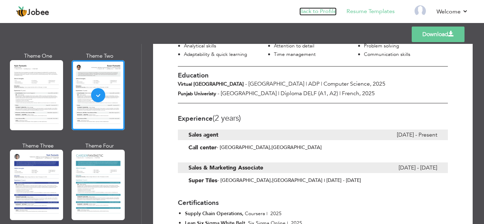
click at [311, 10] on link "Back to Profile" at bounding box center [317, 11] width 37 height 8
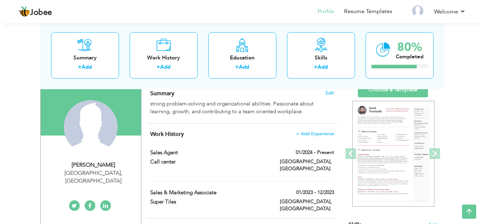
scroll to position [46, 0]
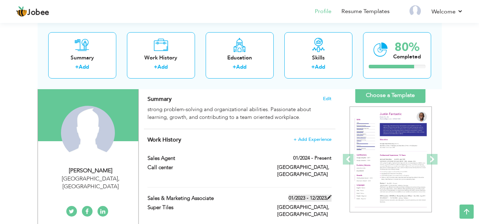
click at [329, 195] on span at bounding box center [328, 197] width 5 height 5
type input "Sales & Marketing Associate"
type input "Super Tiles"
type input "01/2023"
type input "12/2023"
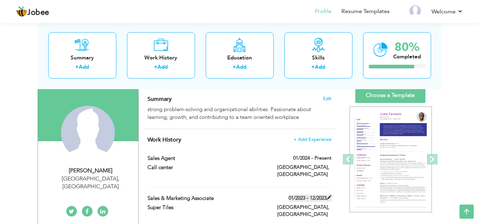
type input "[GEOGRAPHIC_DATA]"
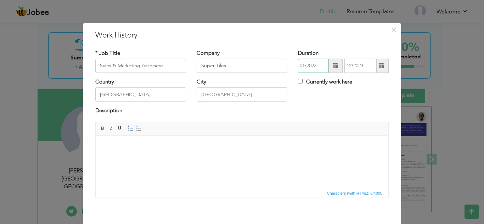
click at [301, 67] on input "01/2023" at bounding box center [313, 66] width 30 height 14
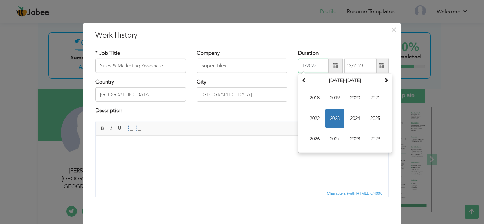
click at [304, 66] on input "01/2023" at bounding box center [313, 66] width 30 height 14
click at [303, 65] on input "01/2023" at bounding box center [313, 66] width 30 height 14
type input "09/2023"
click at [348, 67] on input "12/2023" at bounding box center [360, 66] width 32 height 14
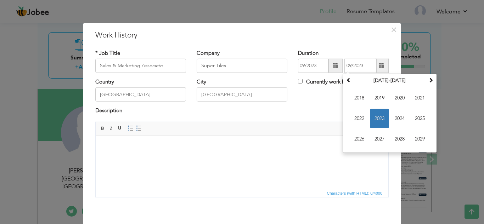
drag, startPoint x: 281, startPoint y: 187, endPoint x: 274, endPoint y: 188, distance: 7.1
click at [281, 157] on html at bounding box center [242, 146] width 293 height 22
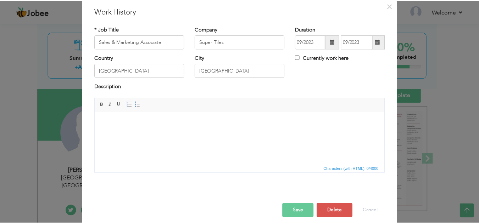
scroll to position [31, 0]
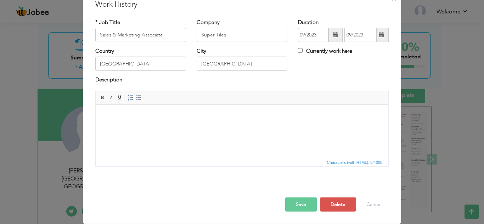
click at [305, 205] on button "Save" at bounding box center [301, 205] width 32 height 14
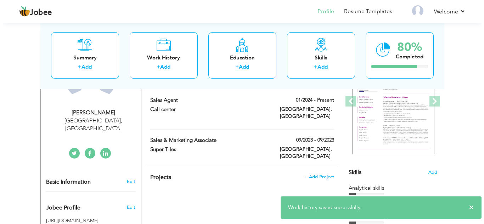
scroll to position [92, 0]
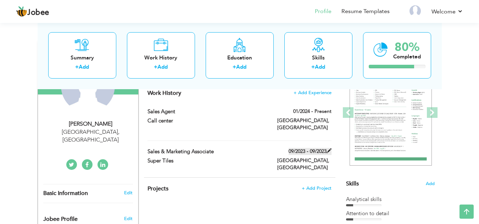
click at [329, 148] on span at bounding box center [328, 150] width 5 height 5
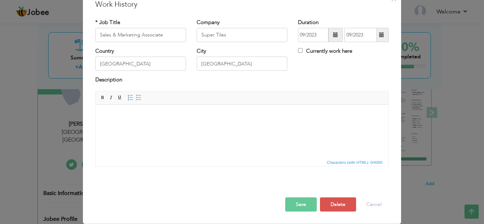
scroll to position [0, 0]
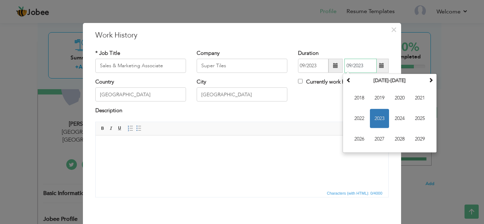
click at [363, 66] on input "09/2023" at bounding box center [360, 66] width 32 height 14
click at [397, 123] on span "2024" at bounding box center [399, 118] width 19 height 19
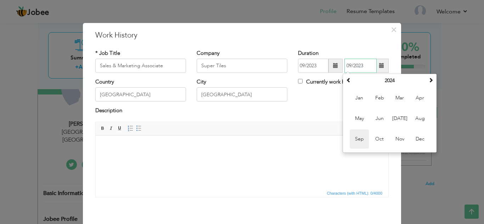
click at [364, 145] on span "Sep" at bounding box center [359, 139] width 19 height 19
type input "09/2024"
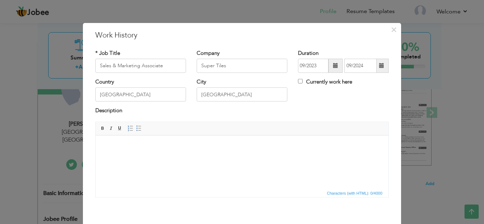
scroll to position [31, 0]
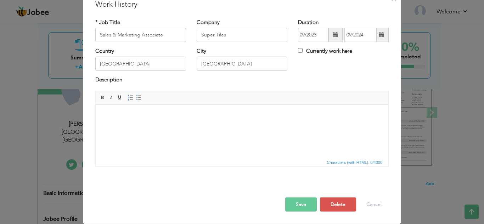
click at [300, 209] on button "Save" at bounding box center [301, 205] width 32 height 14
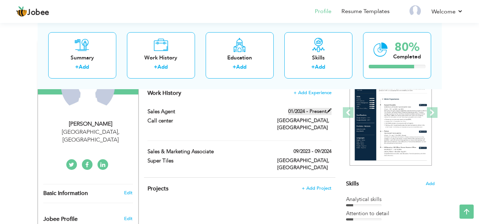
click at [326, 113] on span at bounding box center [328, 110] width 5 height 5
type input "Sales agent"
type input "Call center"
type input "01/2024"
checkbox input "true"
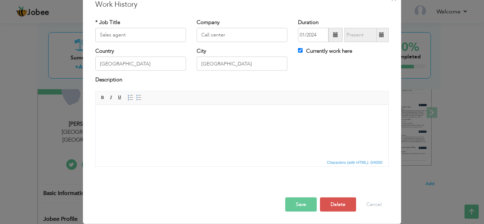
scroll to position [0, 0]
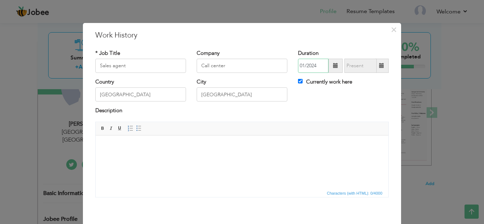
click at [302, 67] on input "01/2024" at bounding box center [313, 66] width 30 height 14
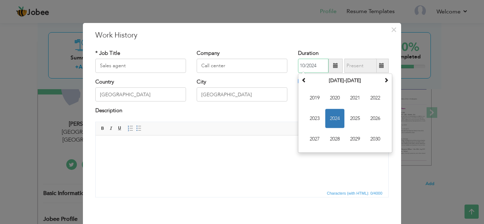
type input "10/2024"
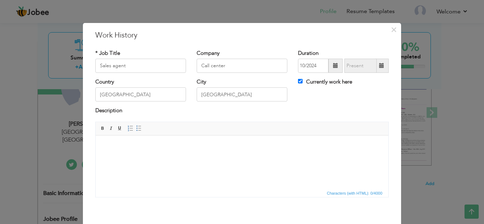
click at [292, 157] on html at bounding box center [242, 146] width 293 height 22
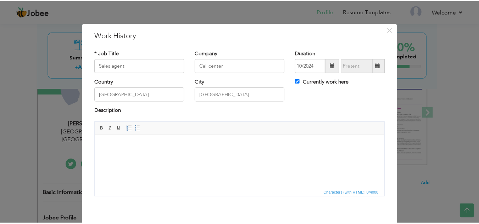
scroll to position [31, 0]
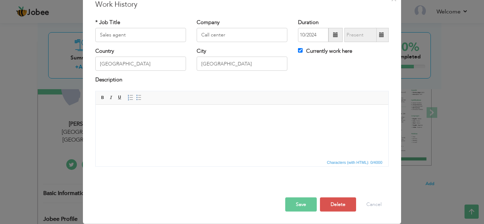
click at [305, 205] on button "Save" at bounding box center [301, 205] width 32 height 14
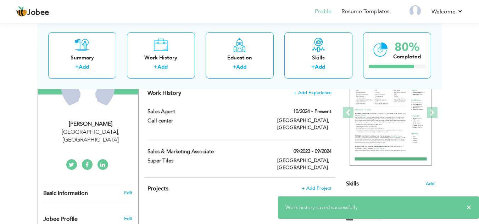
drag, startPoint x: 219, startPoint y: 202, endPoint x: 229, endPoint y: 202, distance: 10.3
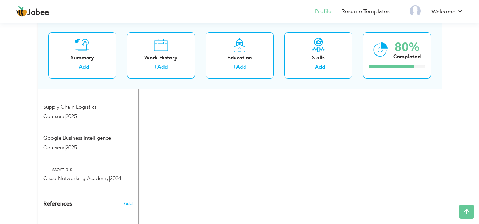
scroll to position [457, 0]
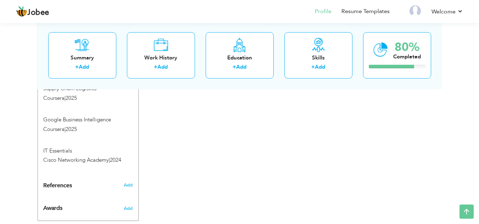
click at [61, 183] on span "References" at bounding box center [57, 186] width 29 height 6
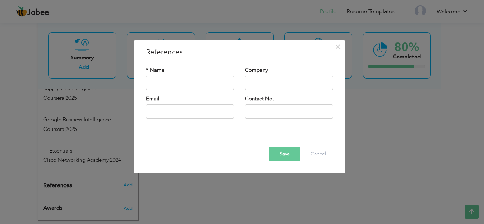
drag, startPoint x: 184, startPoint y: 55, endPoint x: 175, endPoint y: 52, distance: 9.2
click at [182, 55] on h3 "References" at bounding box center [239, 52] width 187 height 11
click at [175, 52] on h3 "References" at bounding box center [239, 52] width 187 height 11
drag, startPoint x: 175, startPoint y: 52, endPoint x: 283, endPoint y: 61, distance: 108.0
click at [179, 52] on h3 "References" at bounding box center [239, 52] width 187 height 11
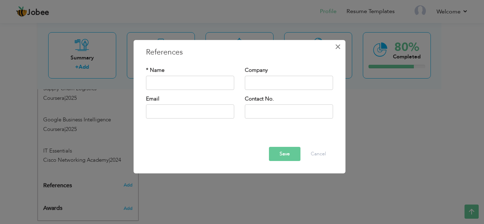
click at [342, 45] on button "×" at bounding box center [337, 46] width 11 height 11
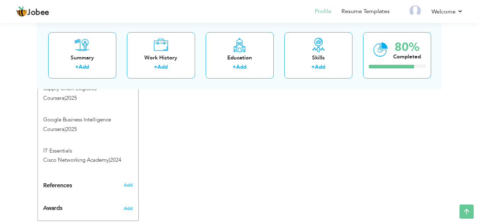
click at [51, 205] on span "Awards" at bounding box center [52, 208] width 19 height 6
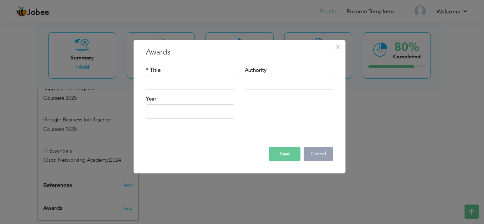
click at [324, 149] on button "Cancel" at bounding box center [318, 154] width 29 height 14
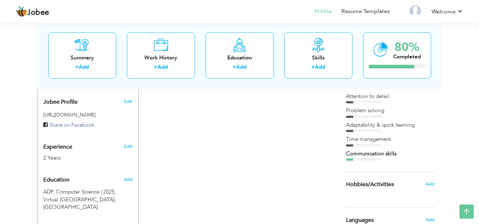
scroll to position [211, 0]
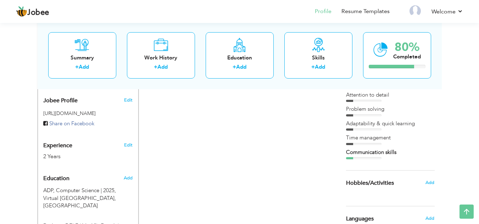
click at [364, 154] on div "Communication skills" at bounding box center [390, 152] width 89 height 7
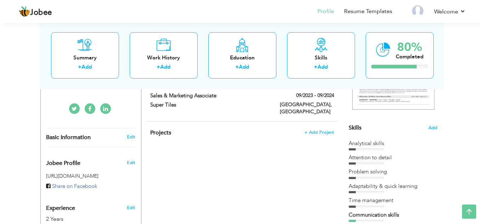
scroll to position [0, 0]
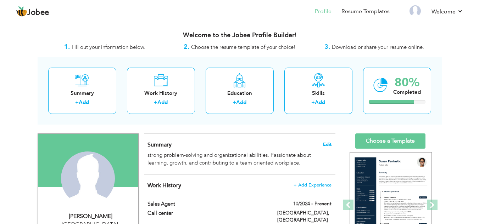
click at [326, 145] on span "Edit" at bounding box center [327, 144] width 9 height 5
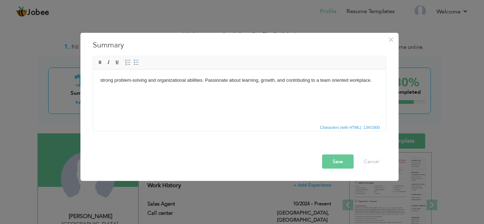
click at [191, 91] on html "strong problem-solving and organizational abilities. Passionate about learning,…" at bounding box center [239, 80] width 293 height 22
click at [98, 82] on html "strong problem-solving and organizational abilities. Passionate about learning,…" at bounding box center [239, 80] width 293 height 22
click at [379, 78] on html "strong problem-solving and organizational abilities. Passionate about learning,…" at bounding box center [239, 80] width 293 height 22
click at [123, 89] on body "strong problem-solving and organizational abilities. Passionate about learning,…" at bounding box center [239, 84] width 278 height 15
click at [121, 88] on body "strong problem-solving and organizational abilities. Passionate about learning,…" at bounding box center [239, 84] width 278 height 15
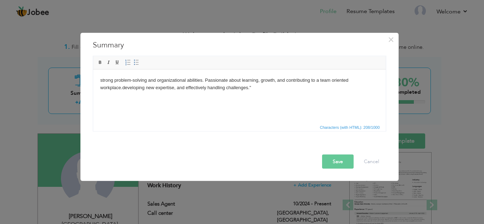
click at [121, 88] on body "strong problem-solving and organizational abilities. Passionate about learning,…" at bounding box center [239, 84] width 278 height 15
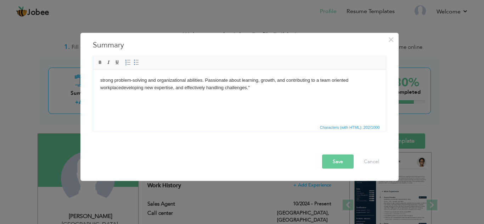
click at [231, 88] on body "strong problem-solving and organizational abilities. Passionate about learning,…" at bounding box center [239, 84] width 278 height 15
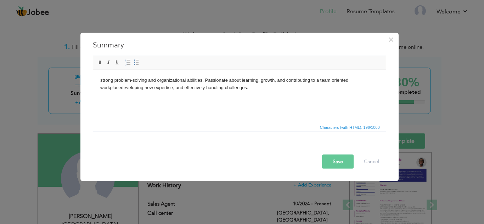
click at [99, 79] on html "strong problem-solving and organizational abilities. Passionate about learning,…" at bounding box center [239, 83] width 293 height 29
click at [99, 79] on html "Highly motivated and adaptable individual with a strong strong problem-solving …" at bounding box center [239, 83] width 293 height 29
